Goal: Task Accomplishment & Management: Use online tool/utility

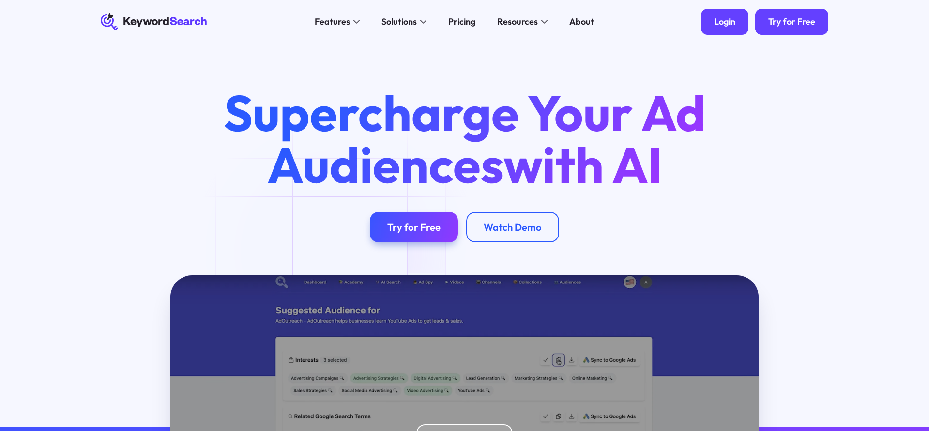
click at [731, 26] on div "Login" at bounding box center [724, 21] width 21 height 11
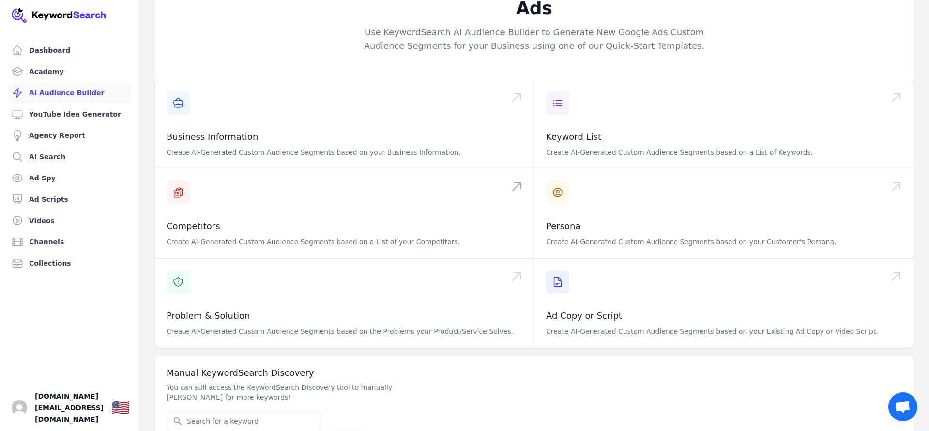
scroll to position [40, 0]
